Goal: Information Seeking & Learning: Learn about a topic

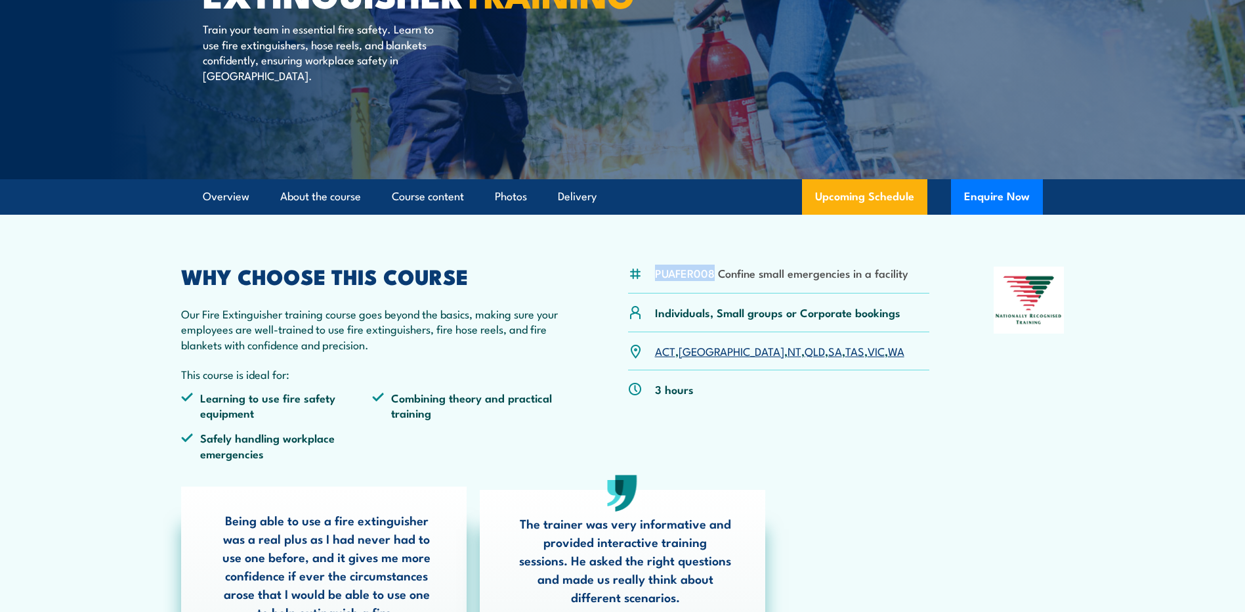
drag, startPoint x: 713, startPoint y: 274, endPoint x: 656, endPoint y: 274, distance: 56.5
click at [655, 274] on li "PUAFER008 Confine small emergencies in a facility" at bounding box center [781, 272] width 253 height 15
drag, startPoint x: 656, startPoint y: 274, endPoint x: 664, endPoint y: 274, distance: 7.9
copy li "PUAFER008"
click at [964, 508] on div "Being able to use a fire extinguisher was a real plus as I had never had to use…" at bounding box center [623, 584] width 897 height 197
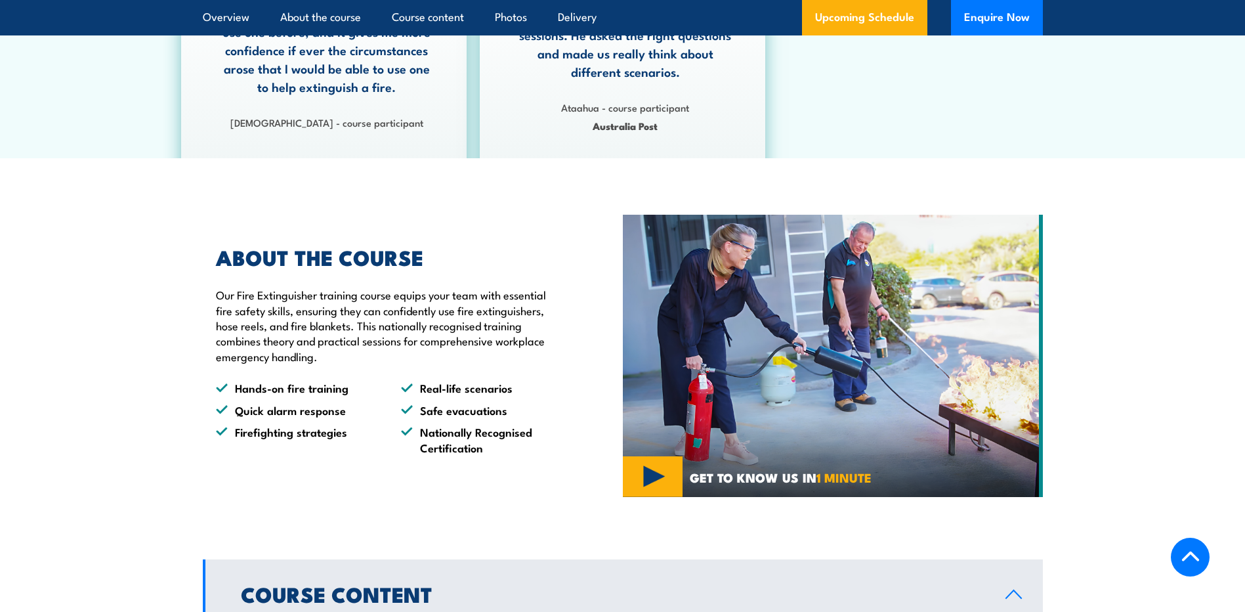
scroll to position [1116, 0]
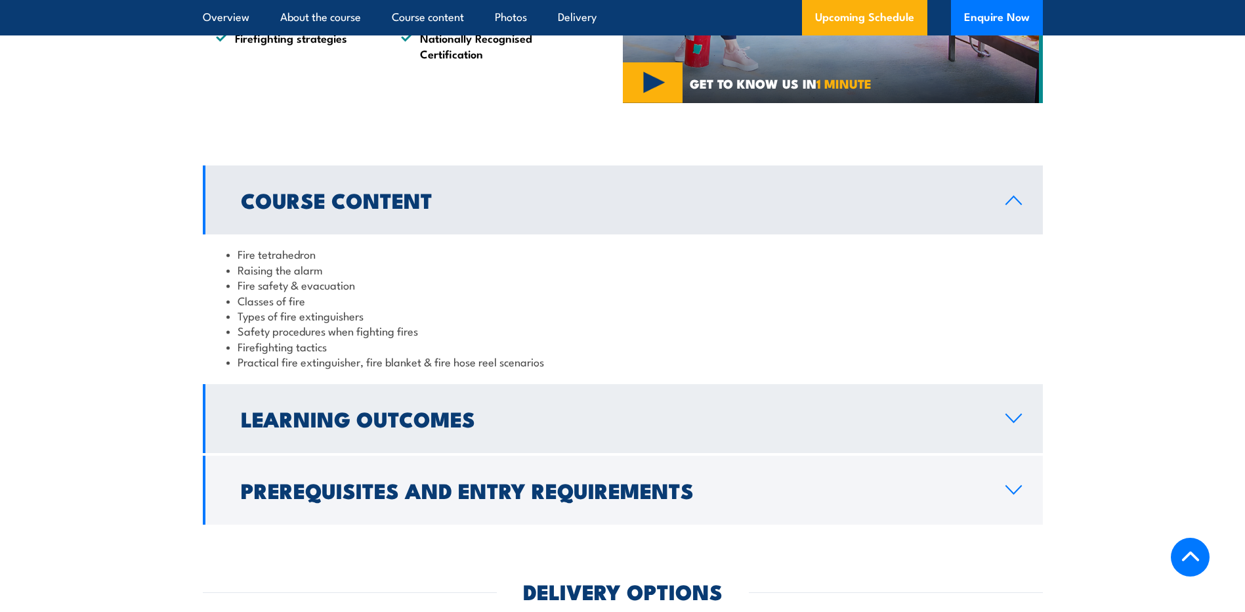
click at [505, 411] on h2 "Learning Outcomes" at bounding box center [613, 418] width 744 height 18
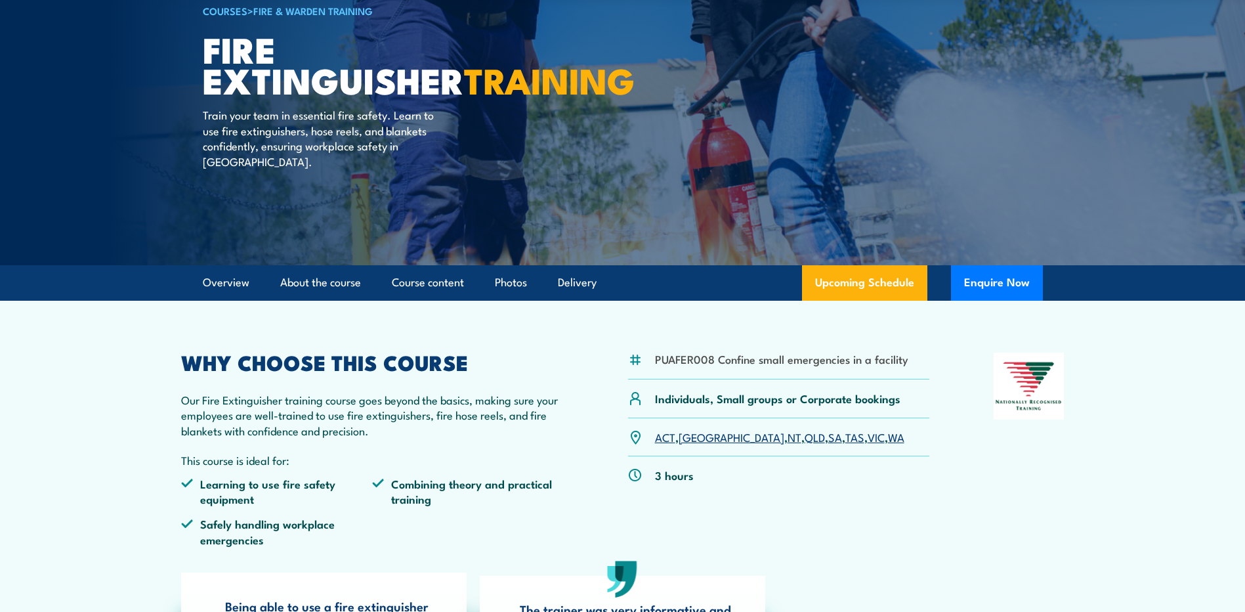
scroll to position [0, 0]
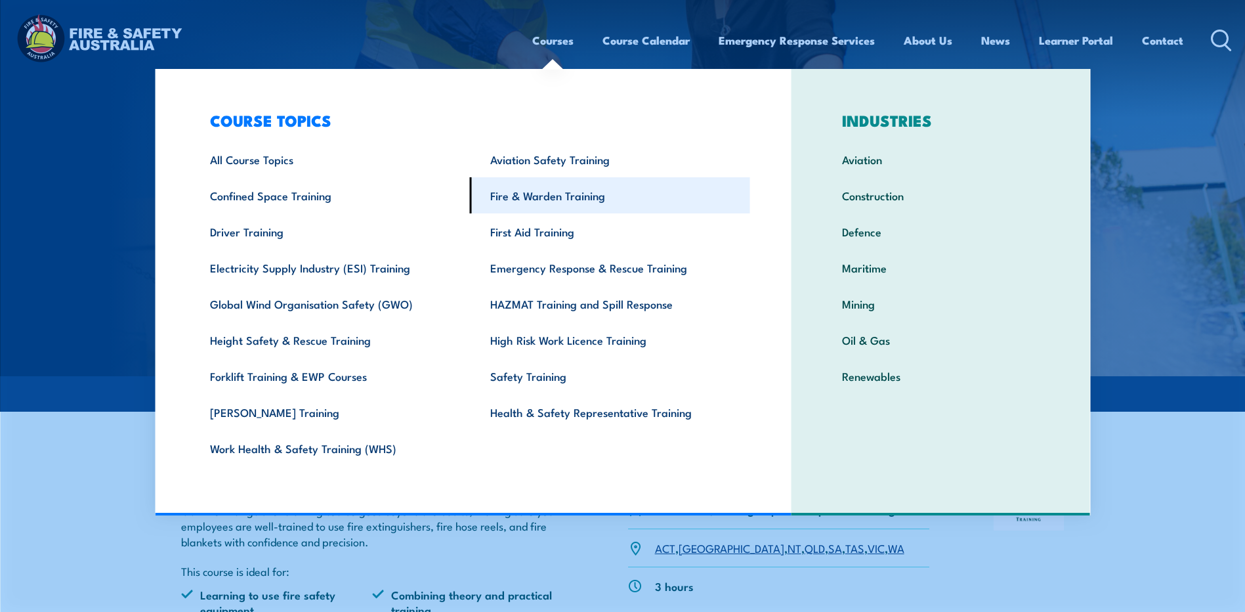
click at [553, 194] on link "Fire & Warden Training" at bounding box center [610, 195] width 280 height 36
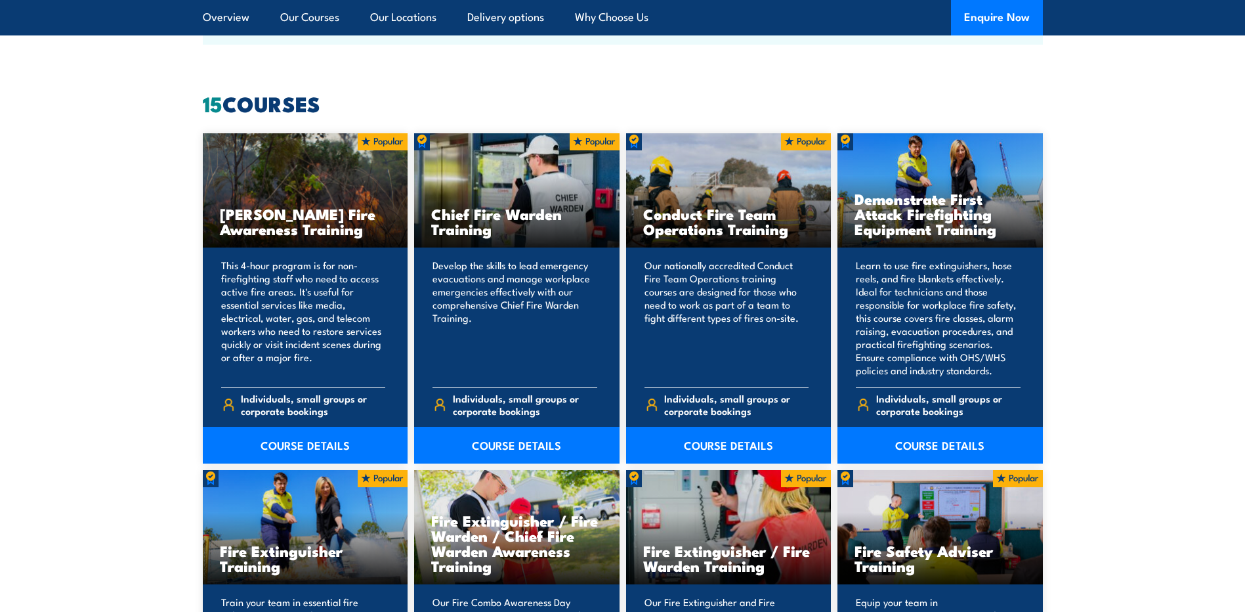
scroll to position [985, 0]
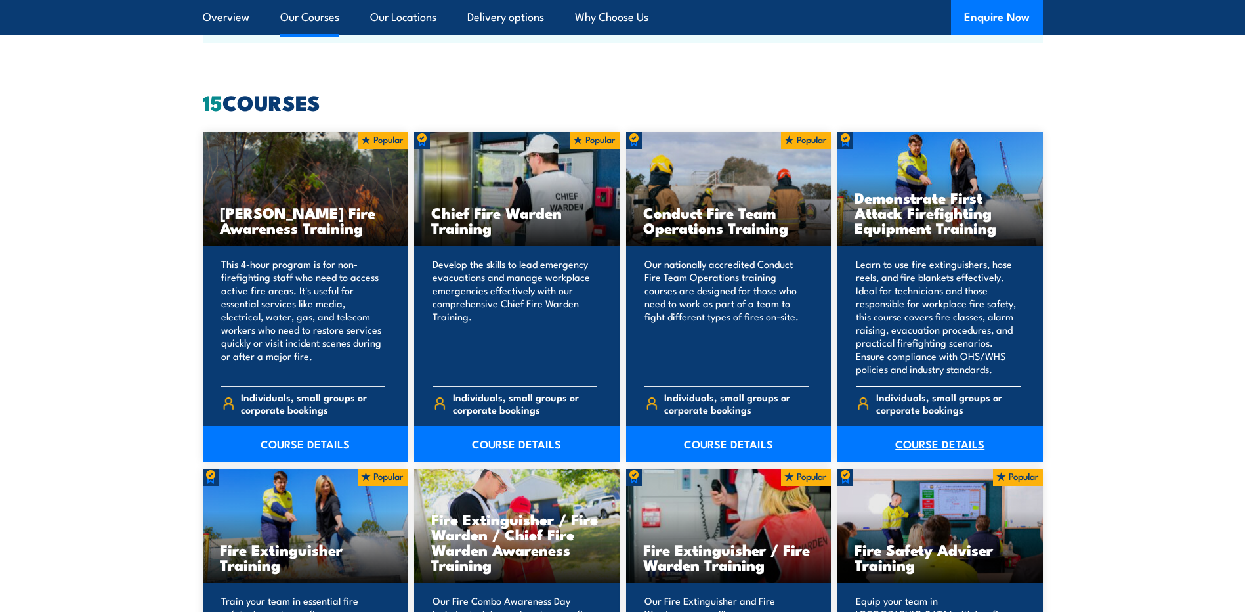
click at [937, 438] on link "COURSE DETAILS" at bounding box center [940, 443] width 205 height 37
